Goal: Information Seeking & Learning: Learn about a topic

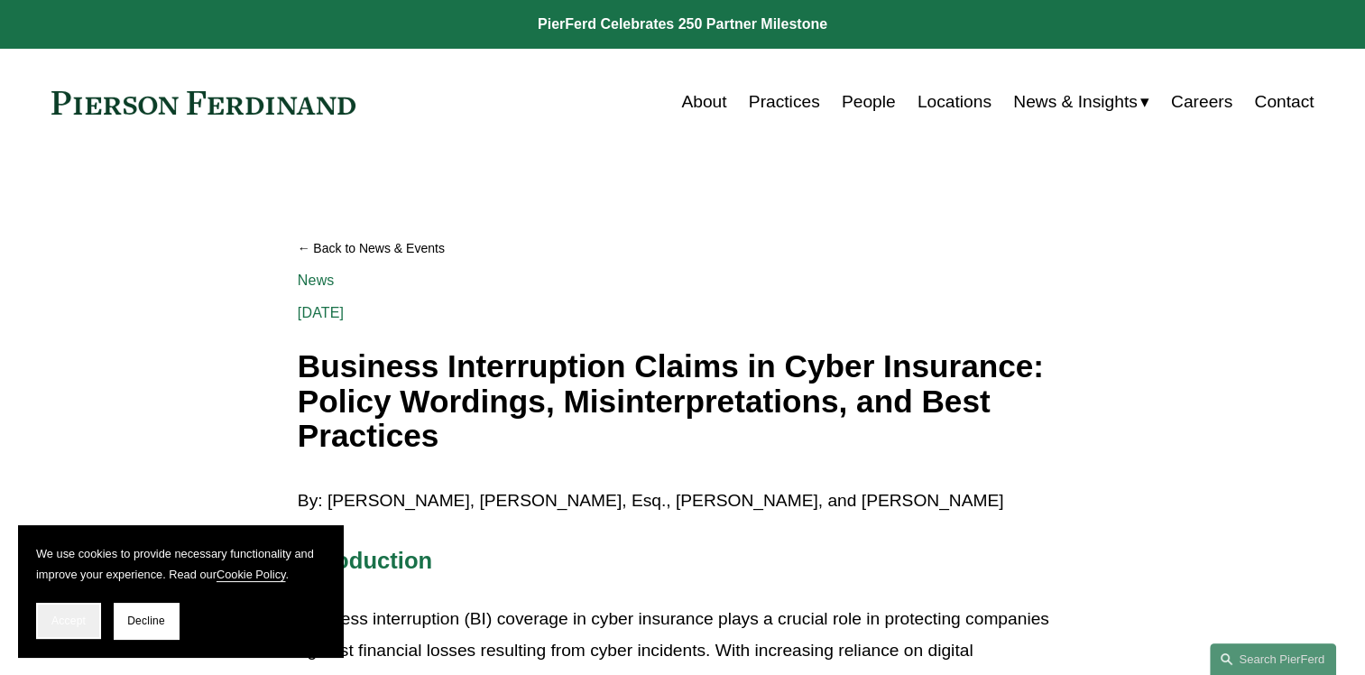
click at [86, 617] on button "Accept" at bounding box center [68, 621] width 65 height 36
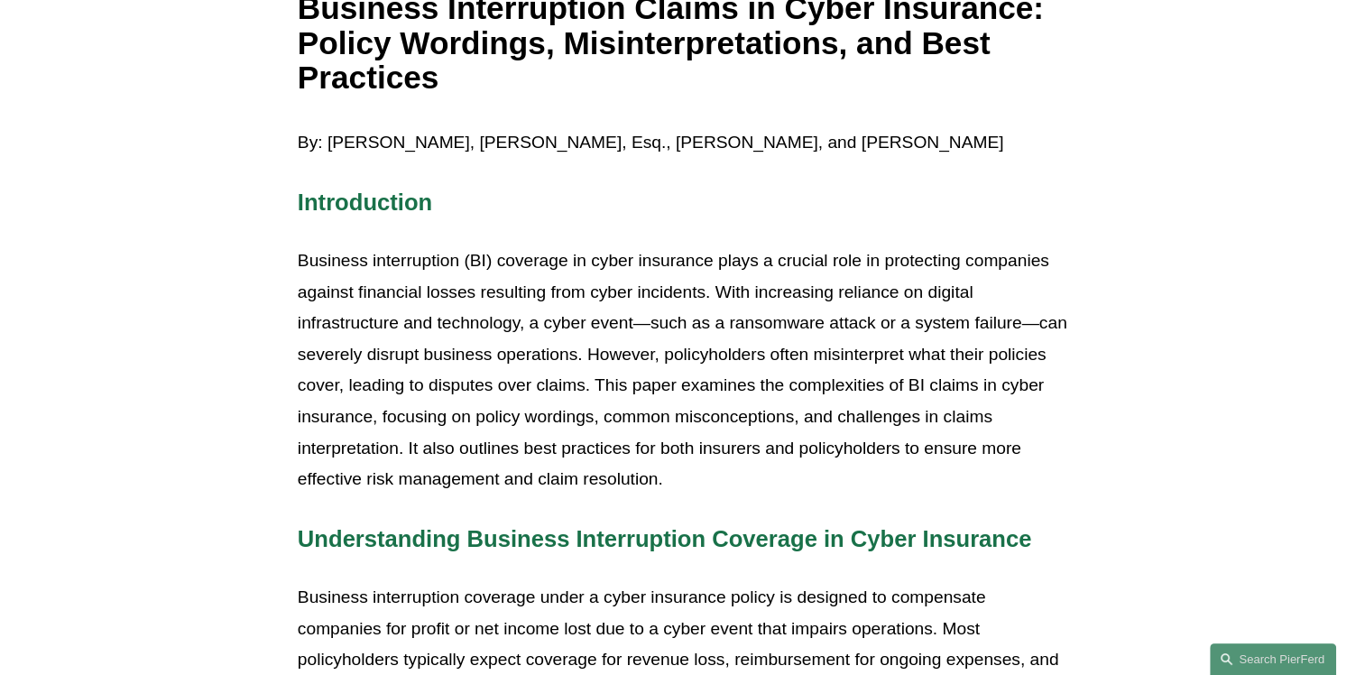
scroll to position [361, 0]
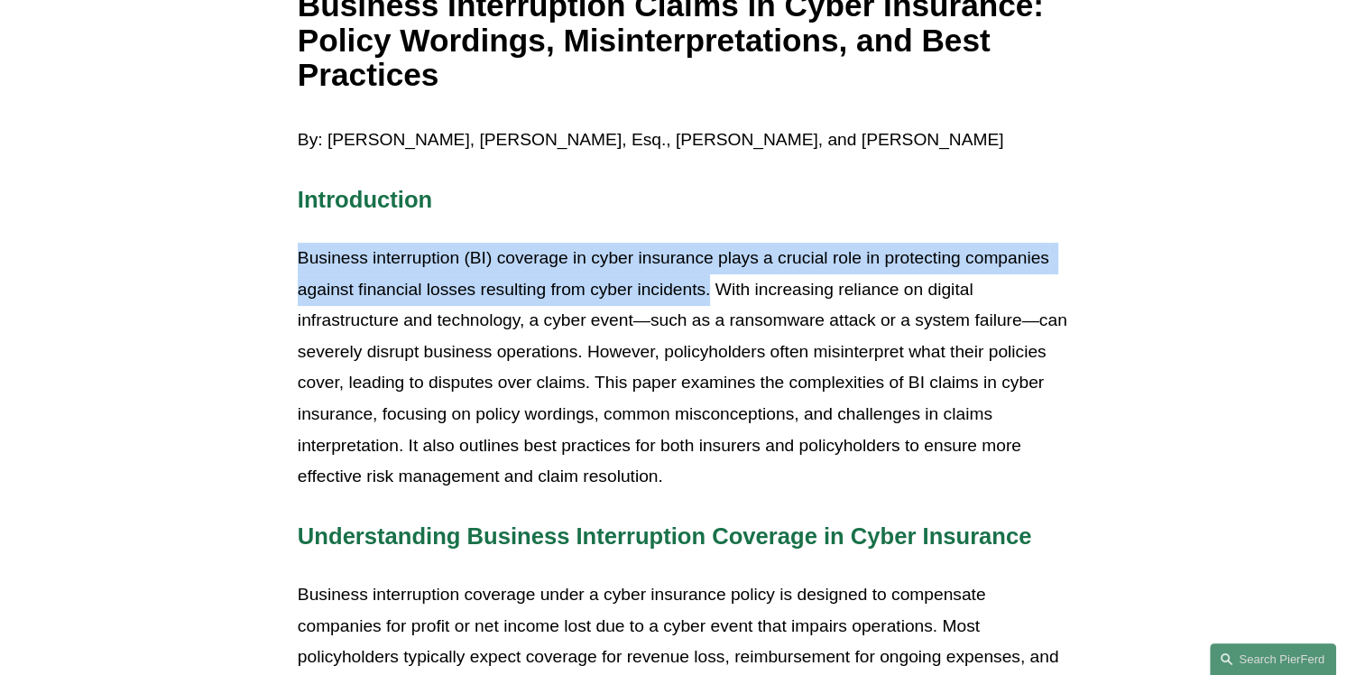
drag, startPoint x: 300, startPoint y: 254, endPoint x: 710, endPoint y: 282, distance: 411.5
click at [710, 282] on p "Business interruption (BI) coverage in cyber insurance plays a crucial role in …" at bounding box center [683, 368] width 770 height 250
drag, startPoint x: 710, startPoint y: 282, endPoint x: 653, endPoint y: 292, distance: 57.9
copy p "Business interruption (BI) coverage in cyber insurance plays a crucial role in …"
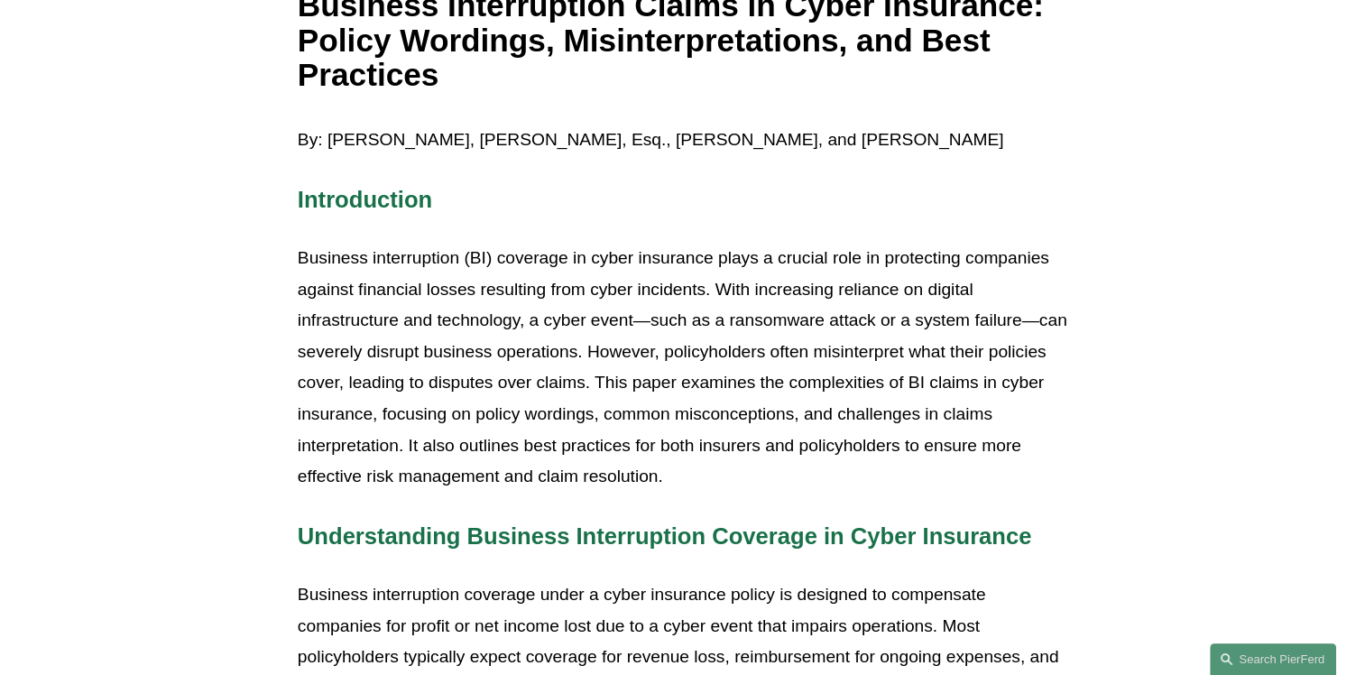
click at [300, 198] on span "Introduction" at bounding box center [365, 199] width 134 height 25
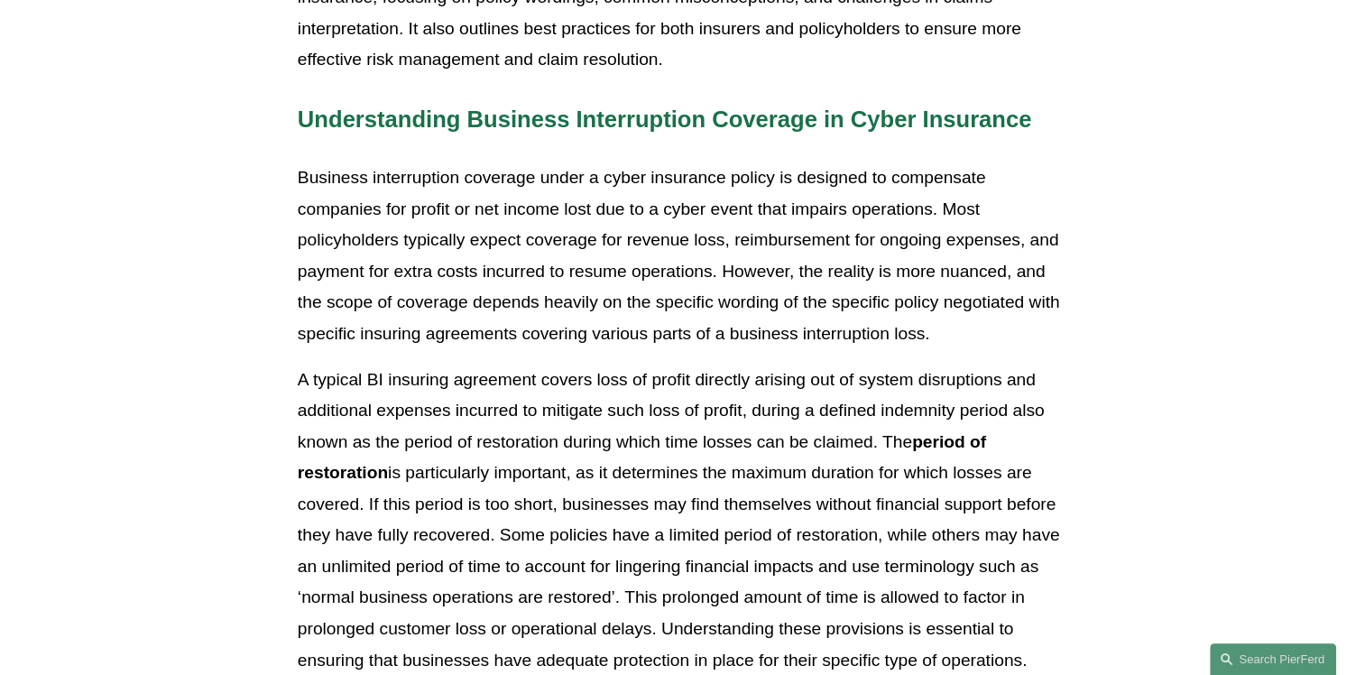
scroll to position [722, 0]
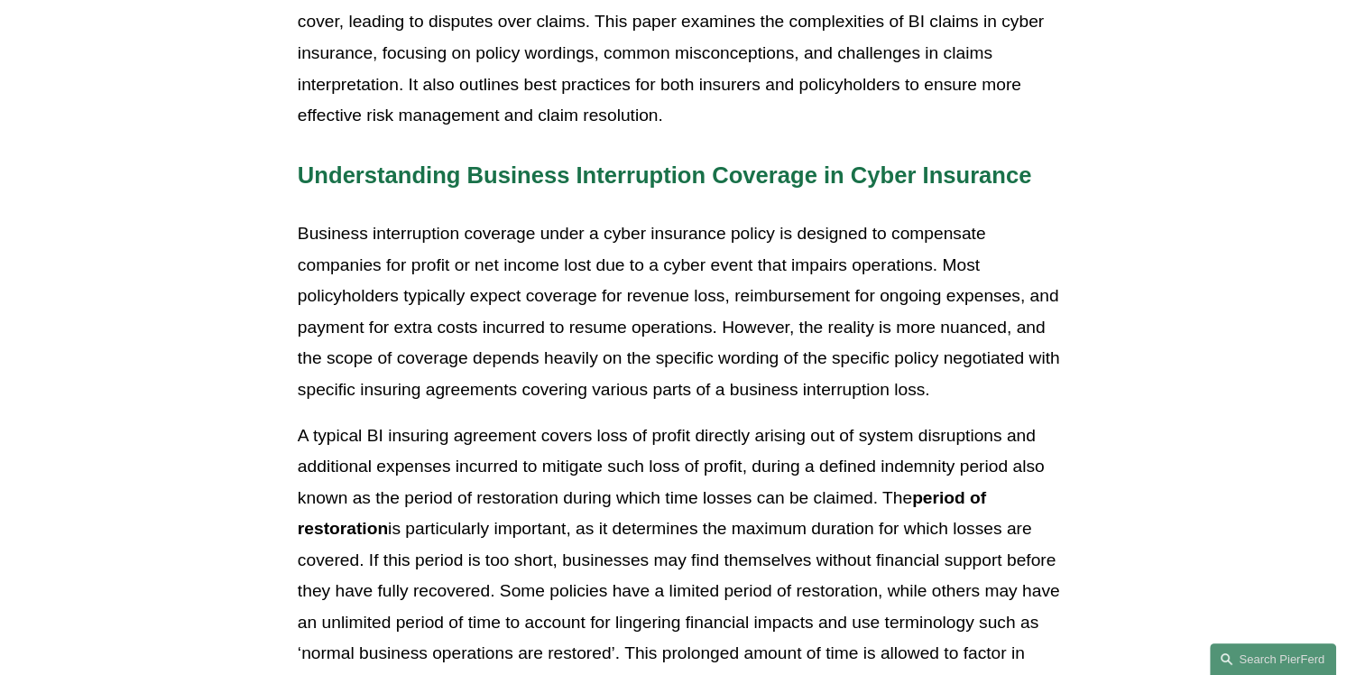
click at [318, 240] on p "Business interruption coverage under a cyber insurance policy is designed to co…" at bounding box center [683, 311] width 770 height 187
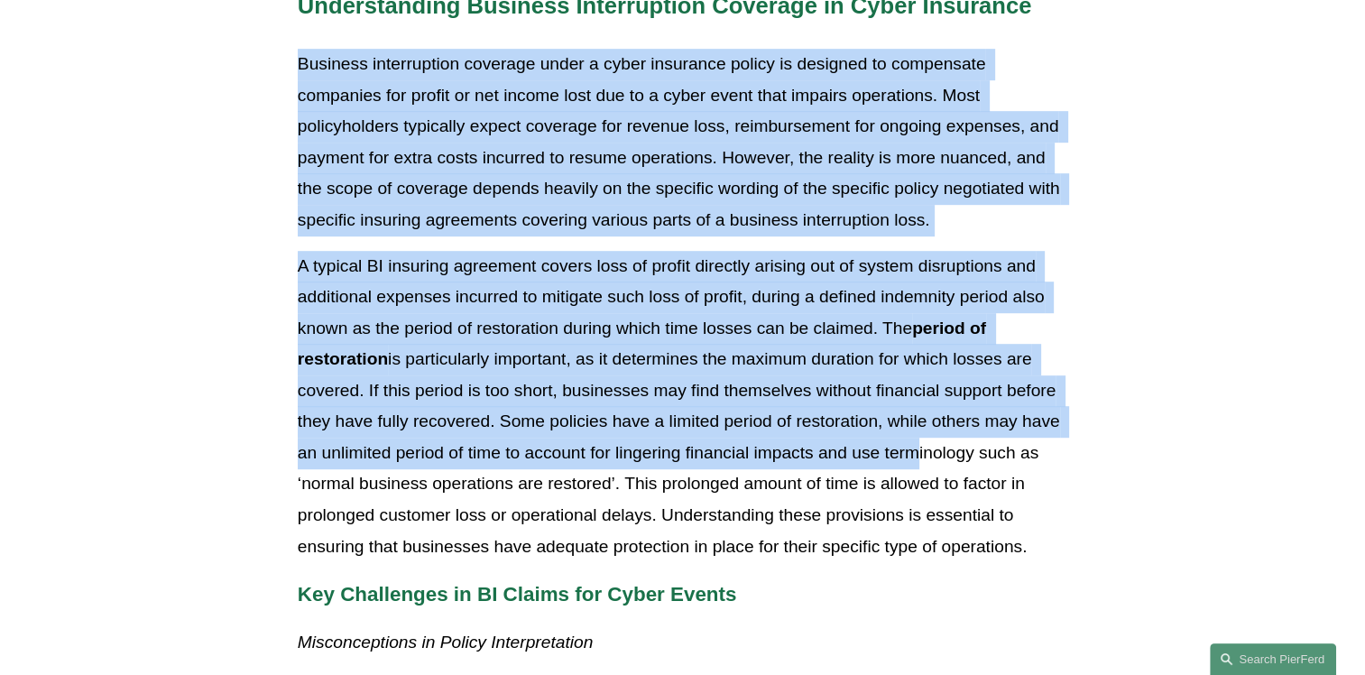
scroll to position [902, 0]
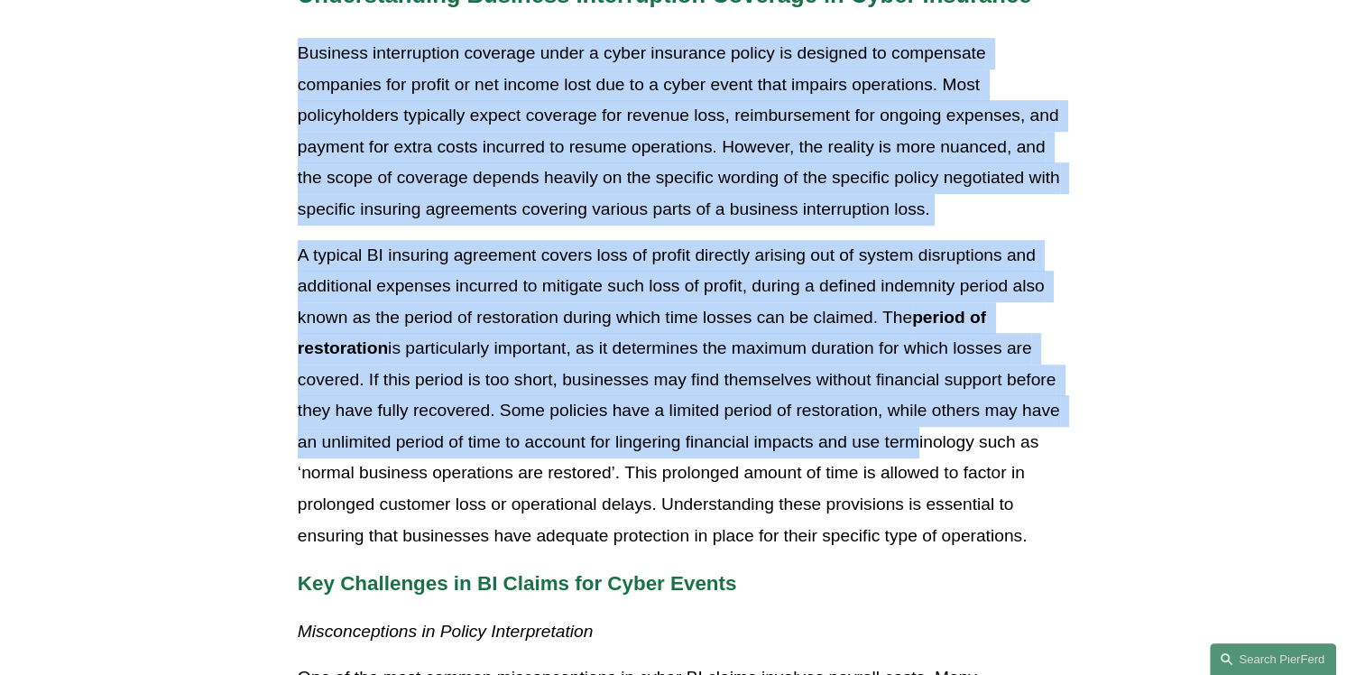
drag, startPoint x: 298, startPoint y: 228, endPoint x: 1043, endPoint y: 522, distance: 801.0
drag, startPoint x: 1043, startPoint y: 522, endPoint x: 858, endPoint y: 470, distance: 192.0
copy div "Business interruption coverage under a cyber insurance policy is designed to co…"
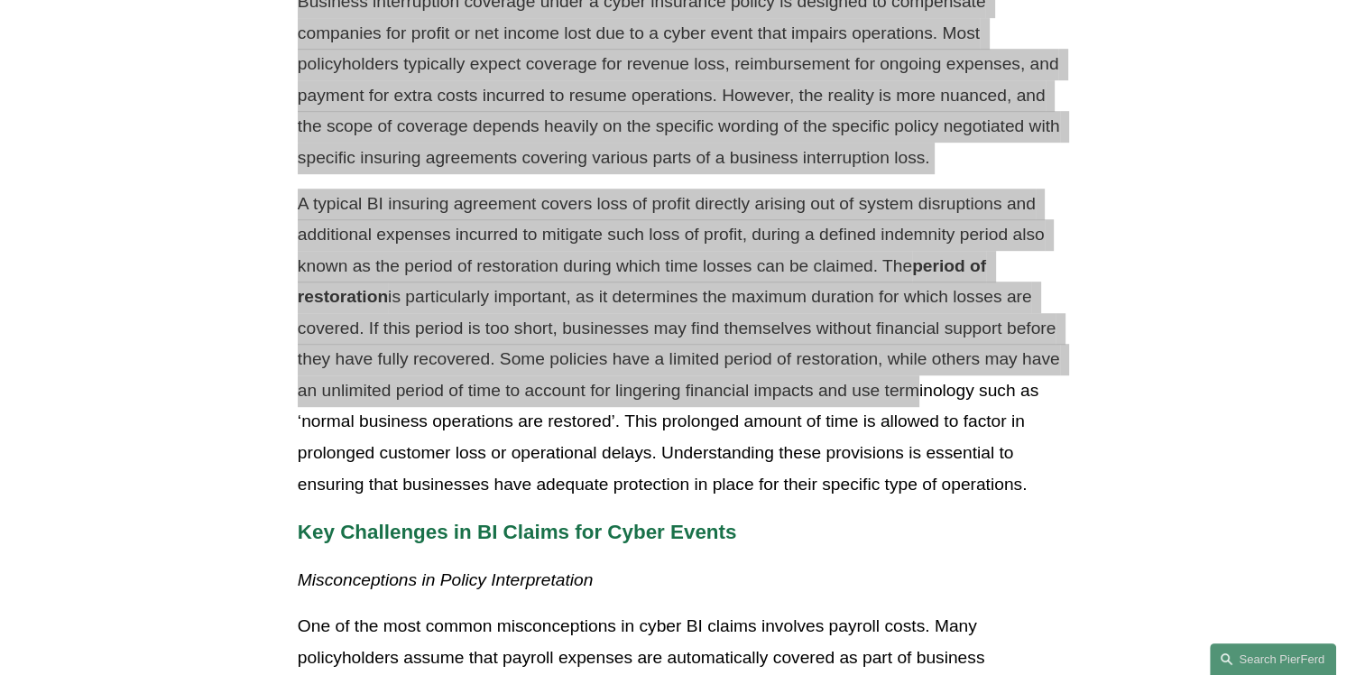
scroll to position [993, 0]
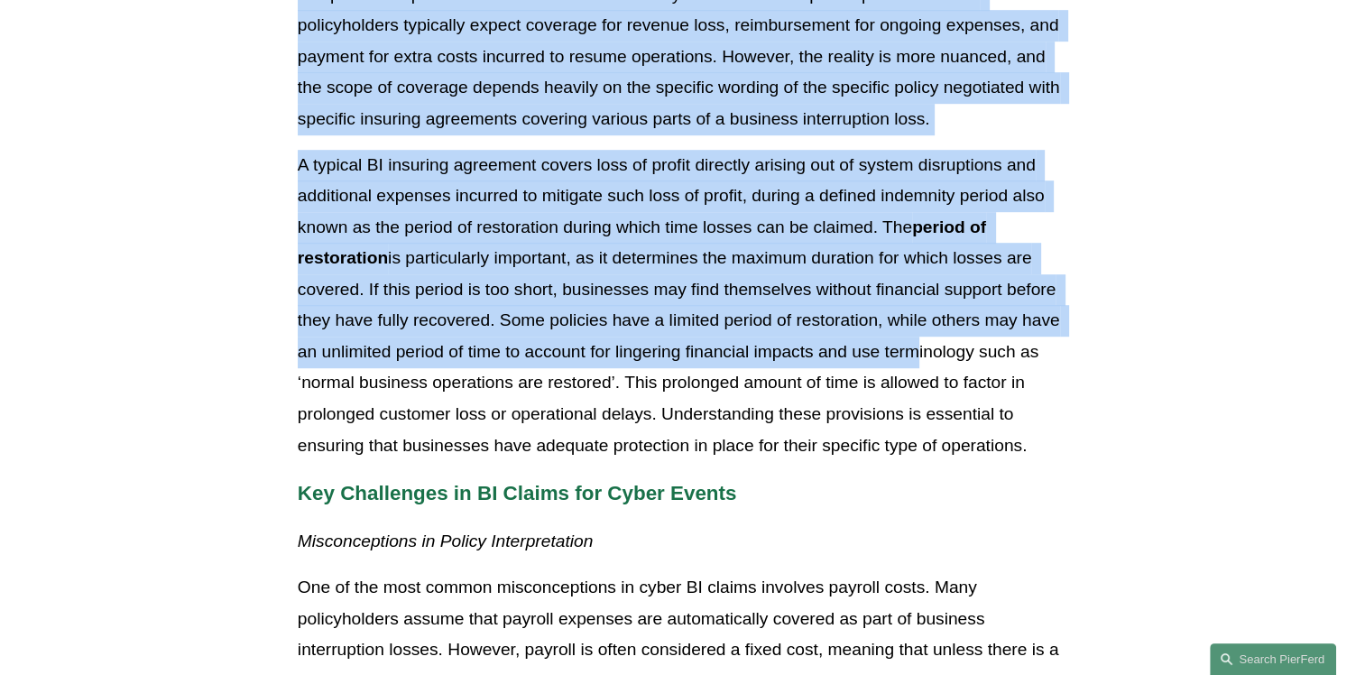
copy div "Business interruption coverage under a cyber insurance policy is designed to co…"
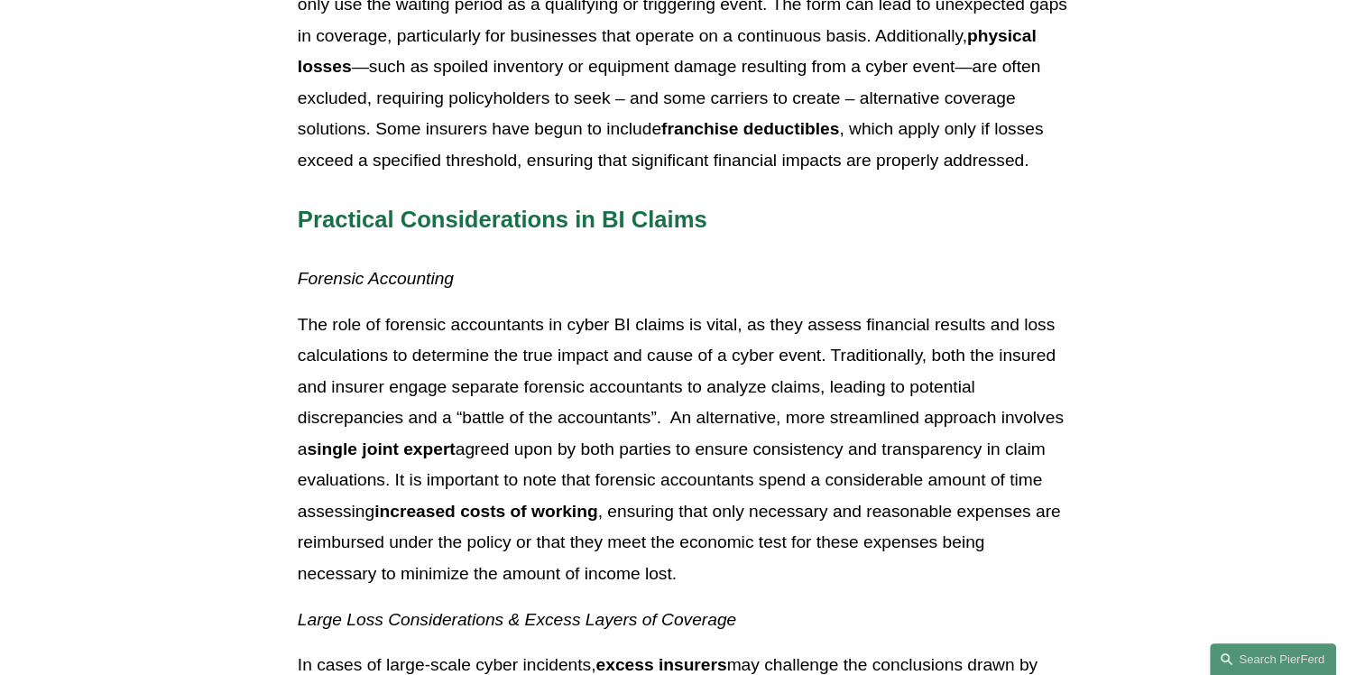
scroll to position [2437, 0]
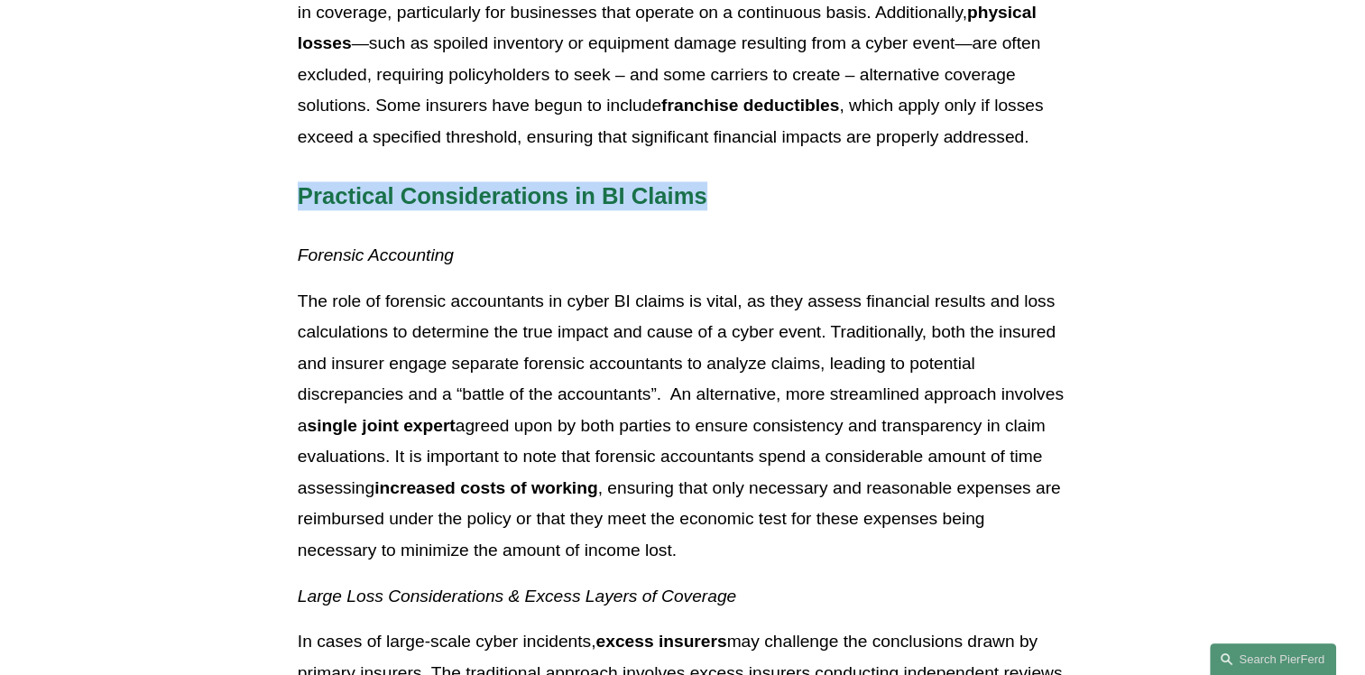
drag, startPoint x: 301, startPoint y: 231, endPoint x: 717, endPoint y: 238, distance: 417.0
click at [717, 210] on h4 "Practical Considerations in BI Claims" at bounding box center [683, 195] width 770 height 29
drag, startPoint x: 717, startPoint y: 238, endPoint x: 654, endPoint y: 222, distance: 65.2
copy span "Practical Considerations in BI Claims"
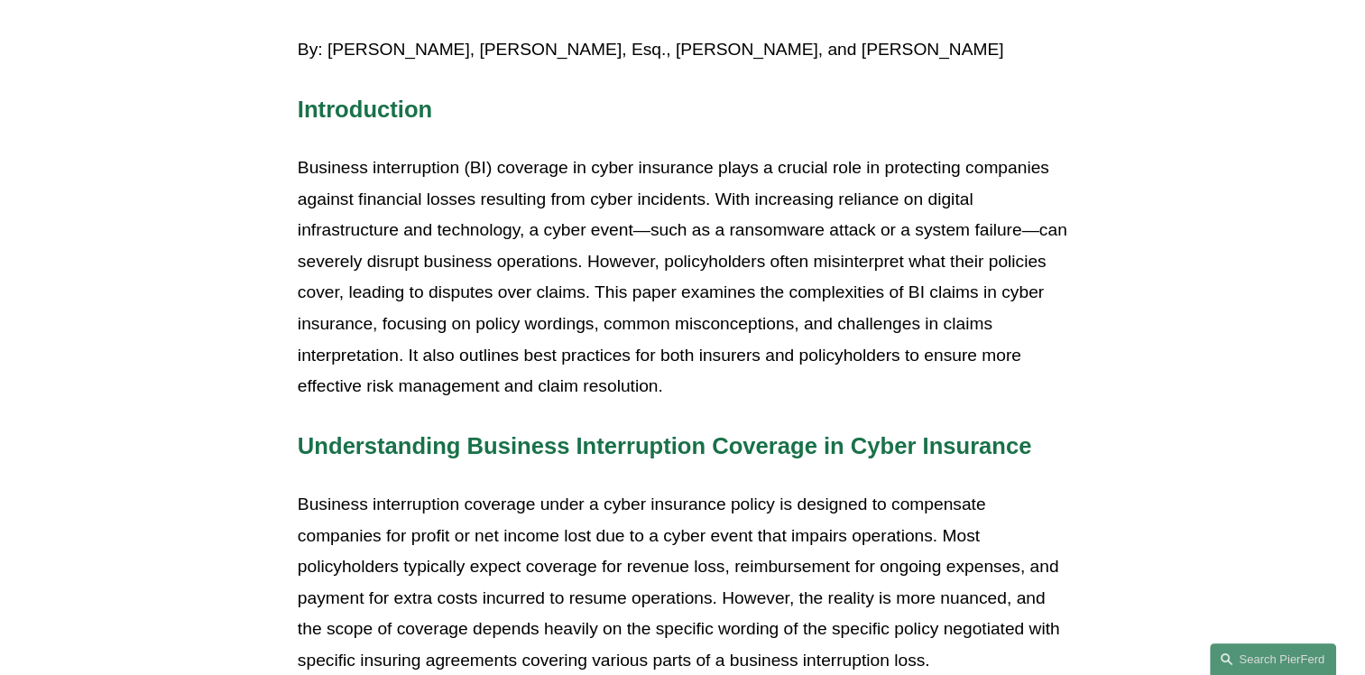
scroll to position [0, 0]
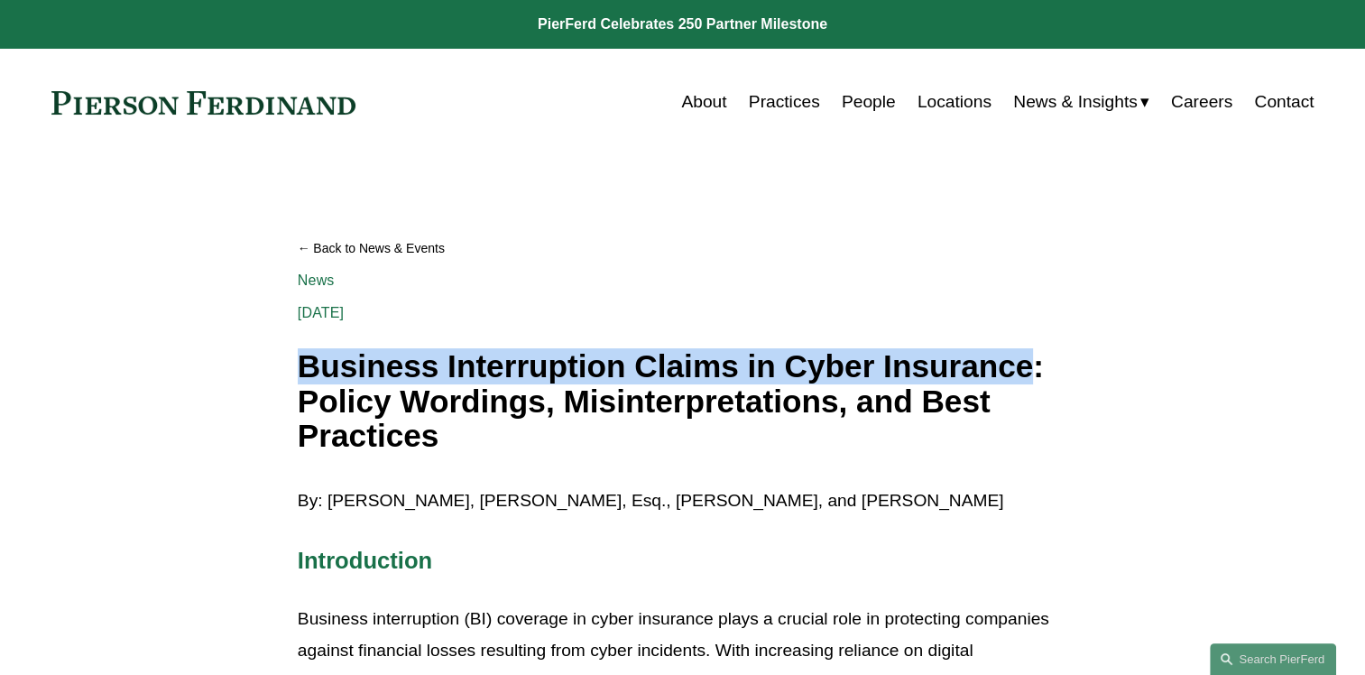
drag, startPoint x: 301, startPoint y: 374, endPoint x: 1037, endPoint y: 367, distance: 736.4
click at [1037, 367] on h1 "Business Interruption Claims in Cyber Insurance: Policy Wordings, Misinterpreta…" at bounding box center [683, 401] width 770 height 105
drag, startPoint x: 1037, startPoint y: 367, endPoint x: 978, endPoint y: 358, distance: 59.3
copy h1 "Business Interruption Claims in Cyber Insurance"
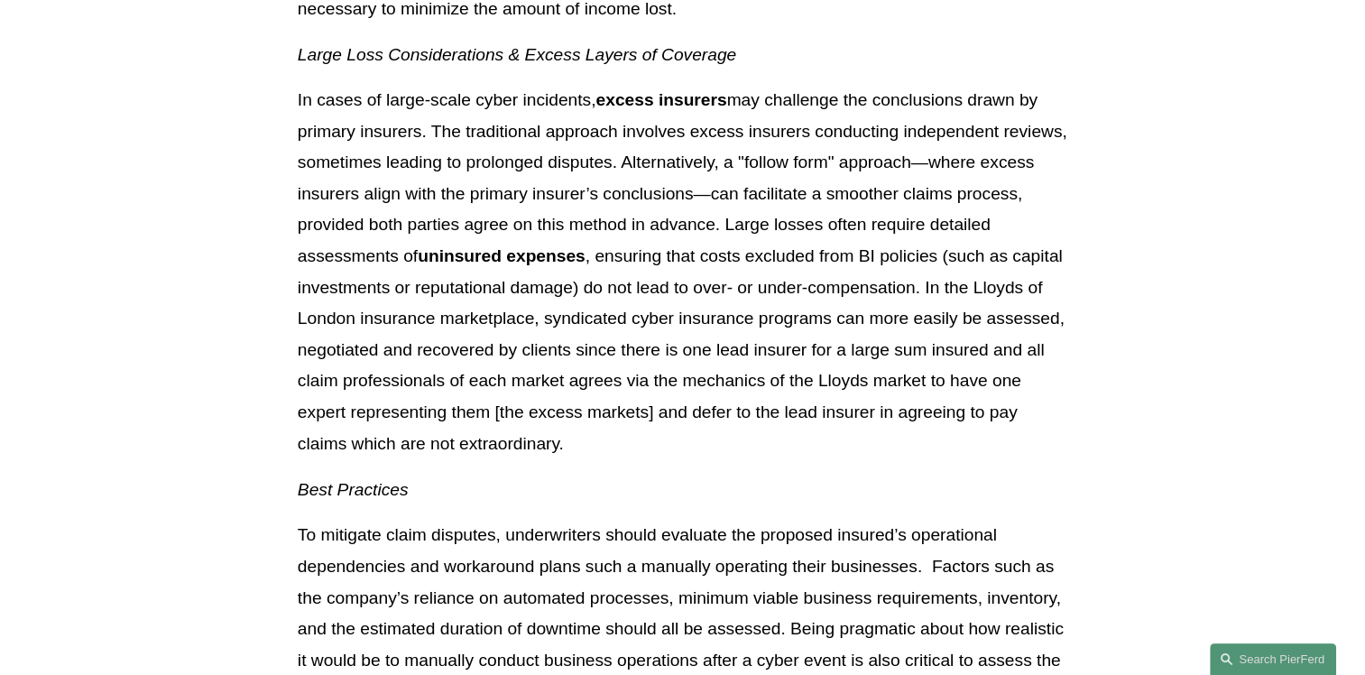
scroll to position [2527, 0]
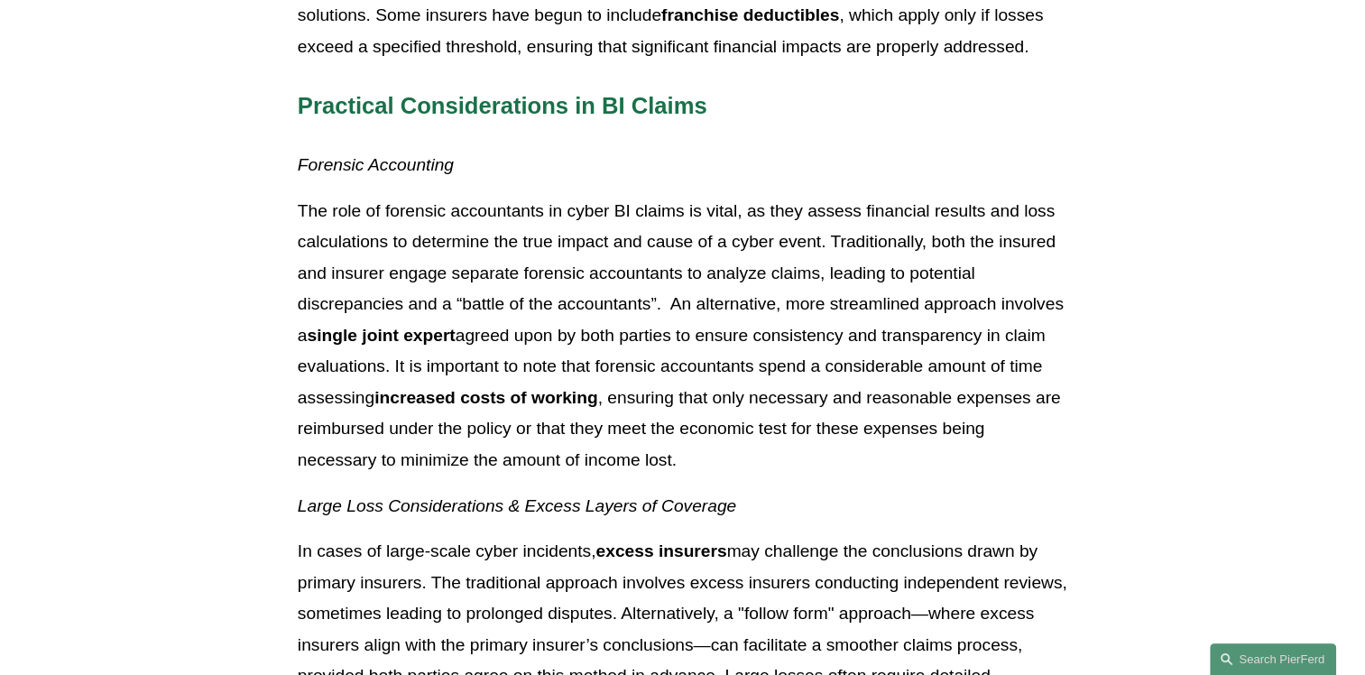
click at [476, 226] on div "By: [PERSON_NAME], [PERSON_NAME], Esq., [PERSON_NAME], and [PERSON_NAME] Introd…" at bounding box center [683, 75] width 770 height 4232
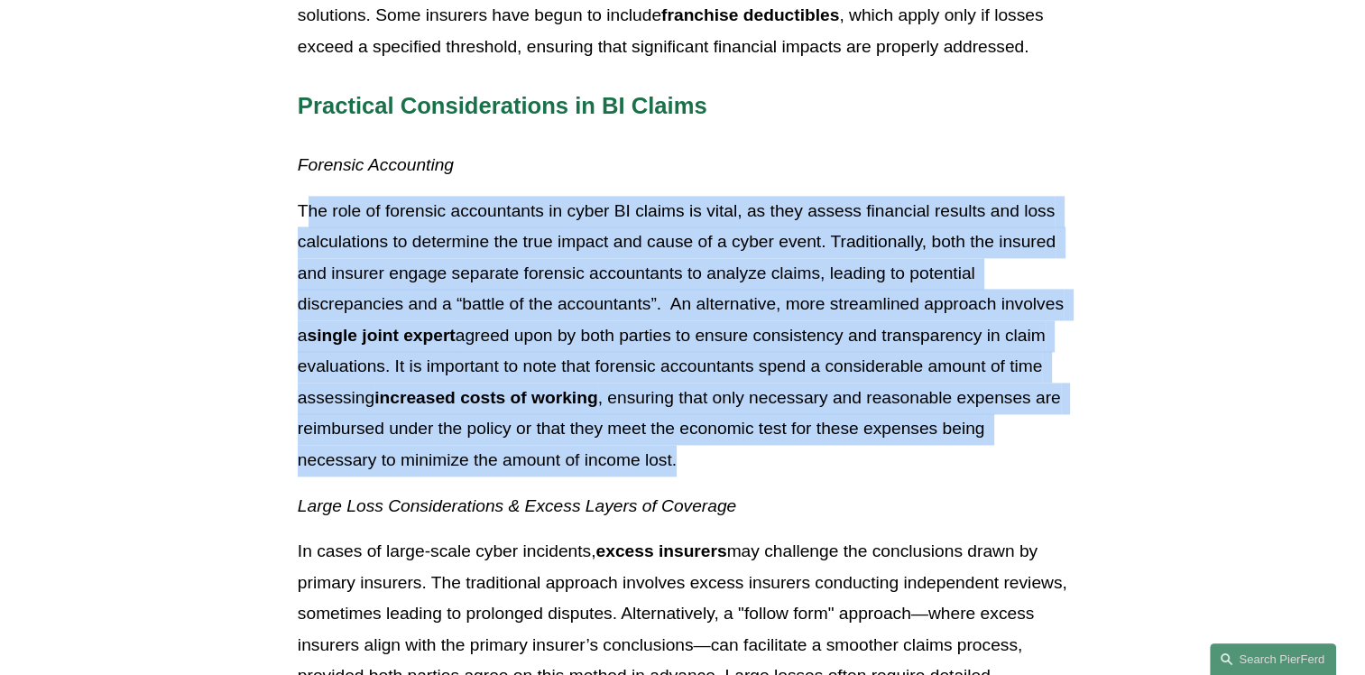
drag, startPoint x: 303, startPoint y: 243, endPoint x: 700, endPoint y: 486, distance: 465.9
click at [700, 476] on p "The role of forensic accountants in cyber BI claims is vital, as they assess fi…" at bounding box center [683, 336] width 770 height 281
click at [353, 286] on p "The role of forensic accountants in cyber BI claims is vital, as they assess fi…" at bounding box center [683, 336] width 770 height 281
drag, startPoint x: 298, startPoint y: 243, endPoint x: 761, endPoint y: 494, distance: 526.6
click at [761, 476] on p "The role of forensic accountants in cyber BI claims is vital, as they assess fi…" at bounding box center [683, 336] width 770 height 281
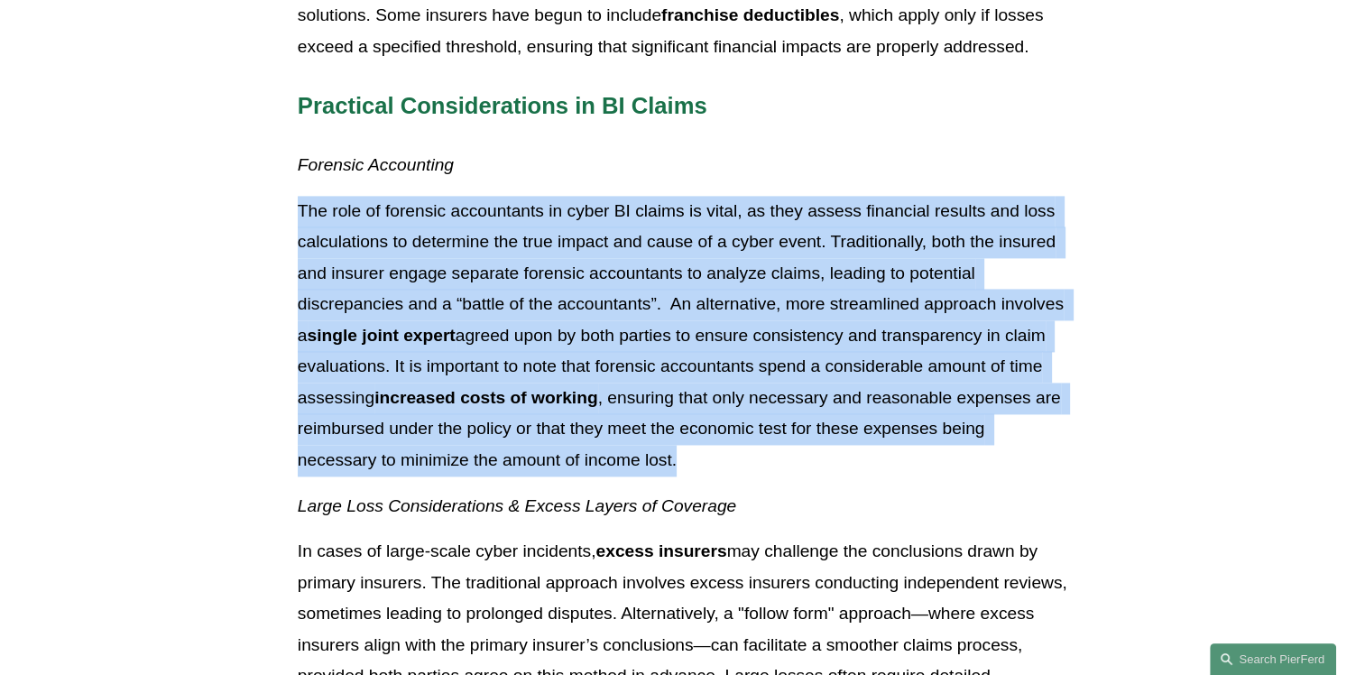
copy p "The role of forensic accountants in cyber BI claims is vital, as they assess fi…"
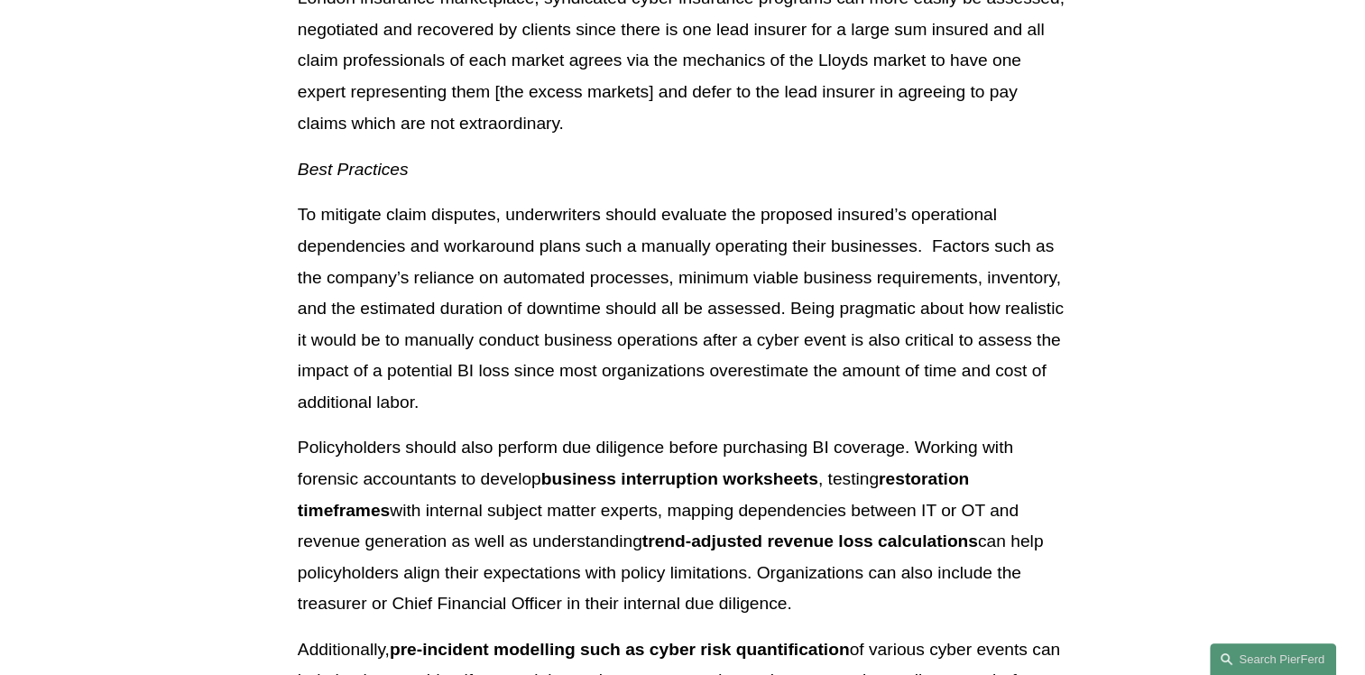
scroll to position [3339, 0]
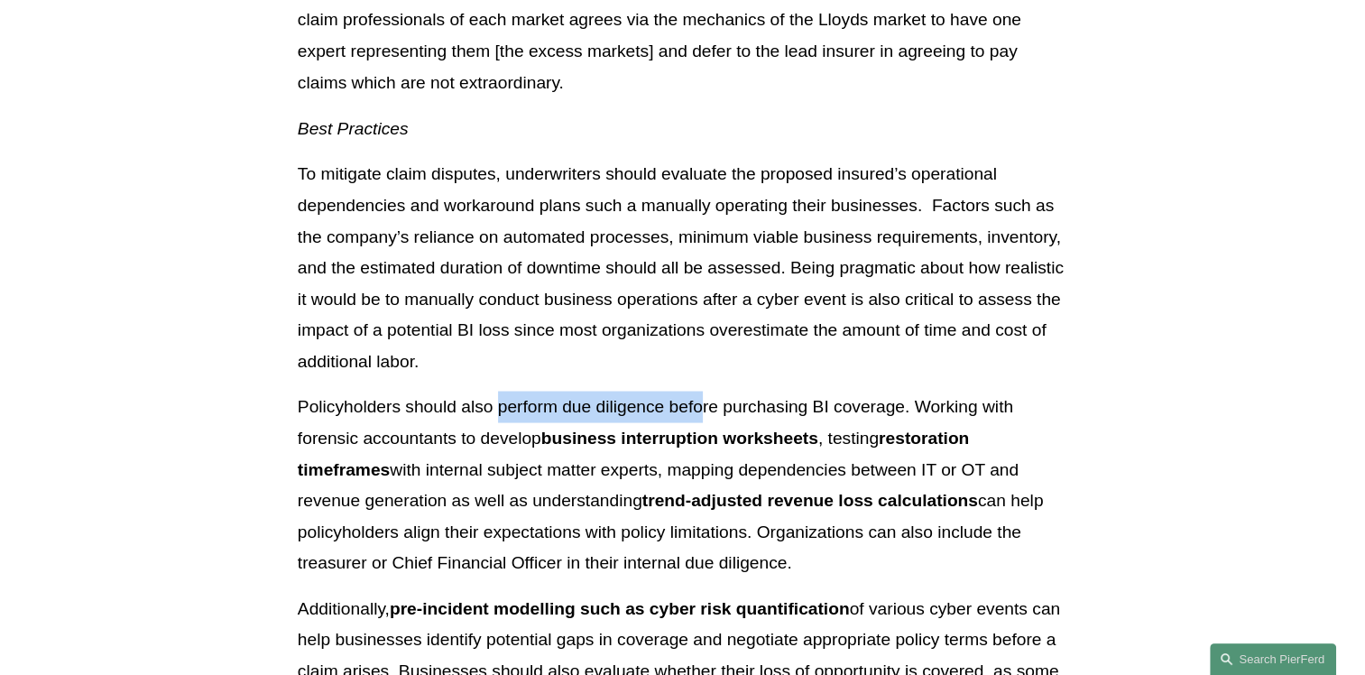
drag, startPoint x: 502, startPoint y: 442, endPoint x: 699, endPoint y: 442, distance: 197.6
click at [699, 442] on p "Policyholders should also perform due diligence before purchasing BI coverage. …" at bounding box center [683, 484] width 770 height 187
click at [381, 467] on p "Policyholders should also perform due diligence before purchasing BI coverage. …" at bounding box center [683, 484] width 770 height 187
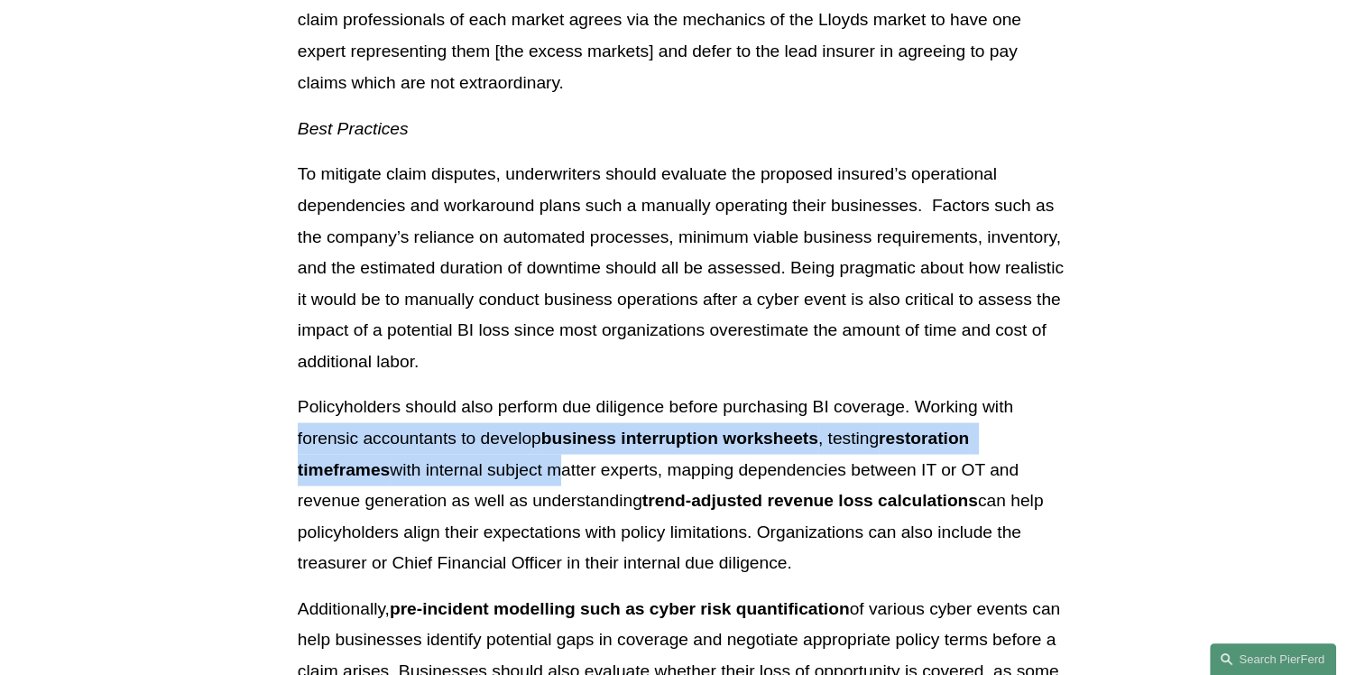
scroll to position [3429, 0]
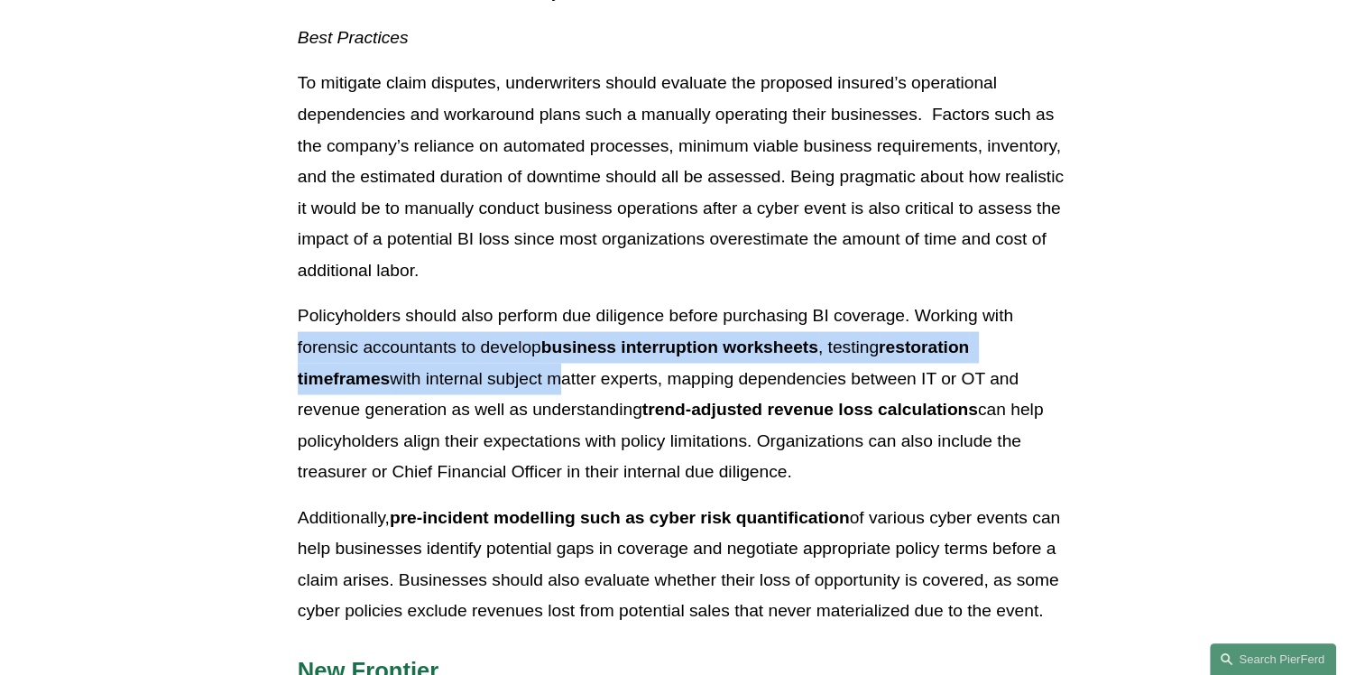
drag, startPoint x: 299, startPoint y: 467, endPoint x: 928, endPoint y: 493, distance: 629.5
click at [928, 487] on p "Policyholders should also perform due diligence before purchasing BI coverage. …" at bounding box center [683, 394] width 770 height 187
copy p "forensic accountants to develop business interruption worksheets , testing rest…"
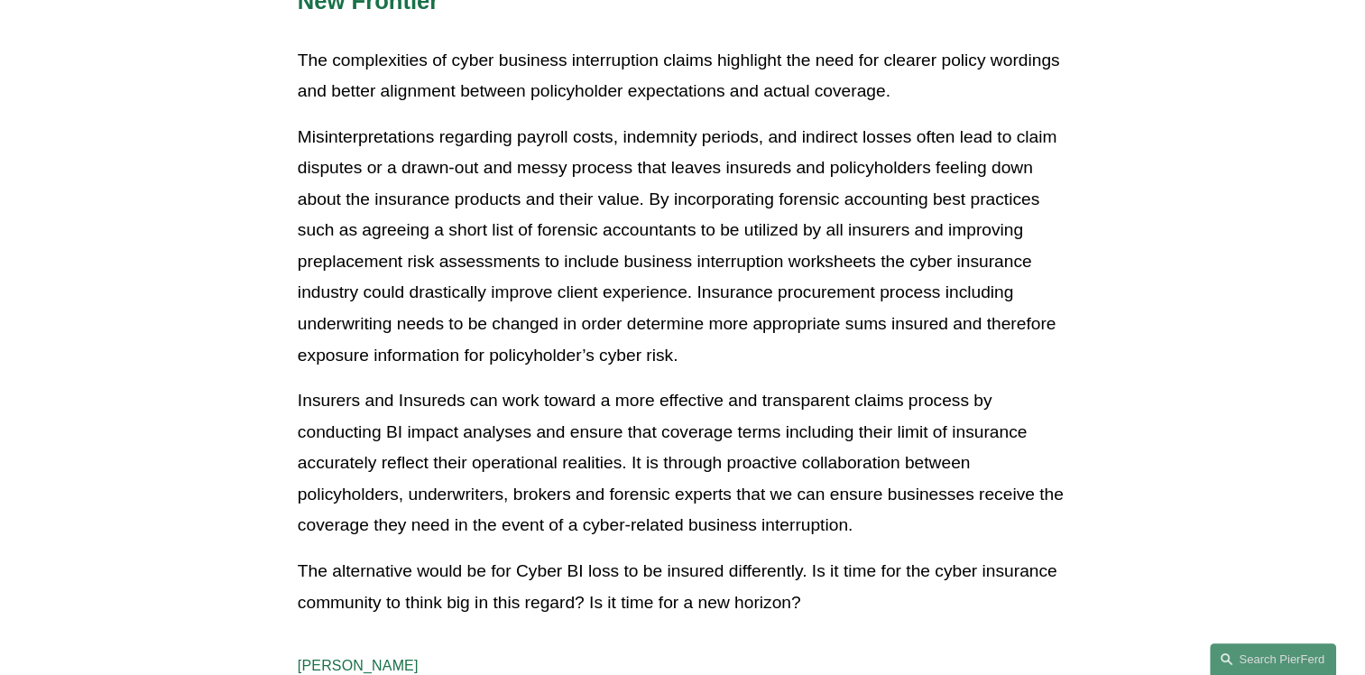
scroll to position [3880, 0]
